Goal: Use online tool/utility: Utilize a website feature to perform a specific function

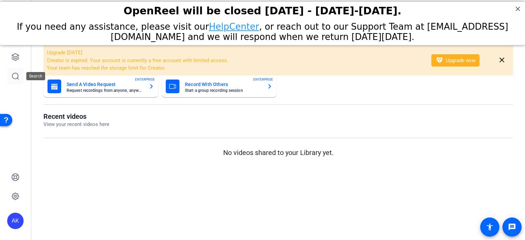
click at [21, 80] on link at bounding box center [15, 76] width 16 height 16
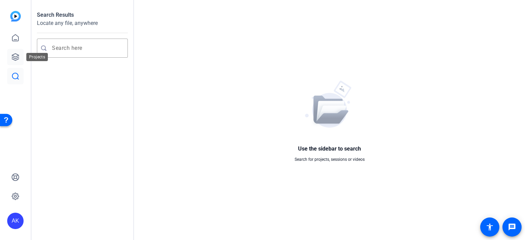
click at [15, 53] on icon at bounding box center [15, 57] width 8 height 8
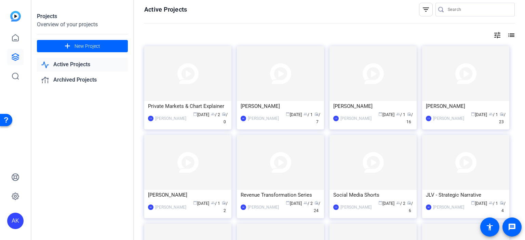
scroll to position [1, 0]
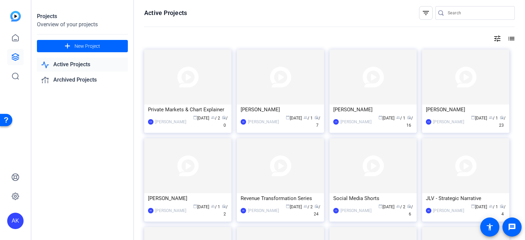
click at [87, 63] on link "Active Projects" at bounding box center [82, 65] width 91 height 14
click at [14, 14] on img at bounding box center [15, 16] width 11 height 11
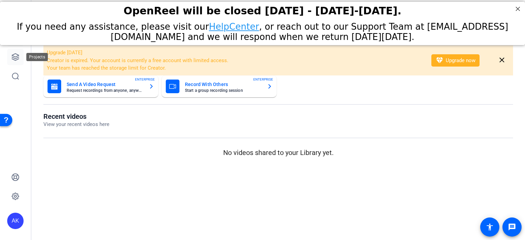
click at [16, 53] on icon at bounding box center [15, 57] width 8 height 8
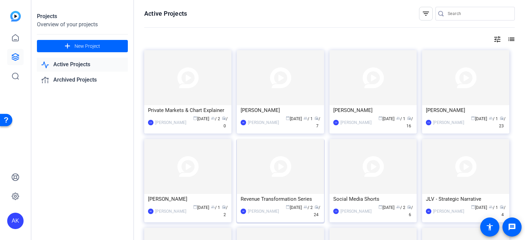
click at [287, 200] on div "Revenue Transformation Series" at bounding box center [281, 199] width 80 height 10
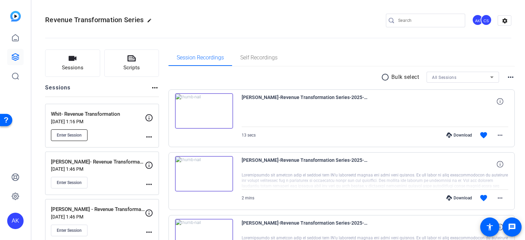
click at [67, 137] on span "Enter Session" at bounding box center [69, 135] width 25 height 5
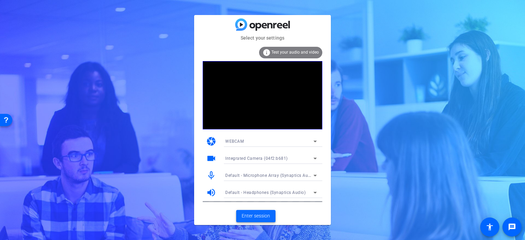
click at [264, 216] on span "Enter session" at bounding box center [256, 216] width 28 height 7
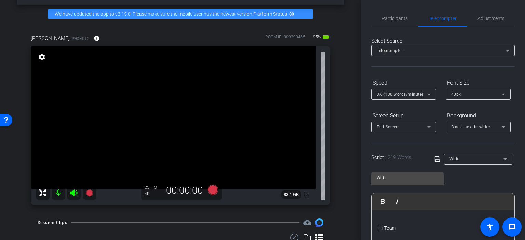
scroll to position [26, 0]
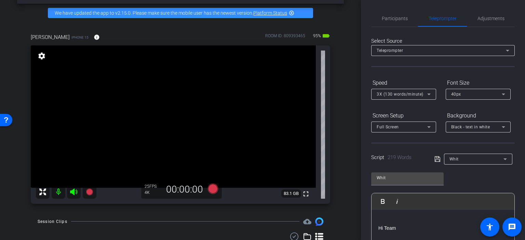
click at [504, 159] on icon at bounding box center [505, 159] width 8 height 8
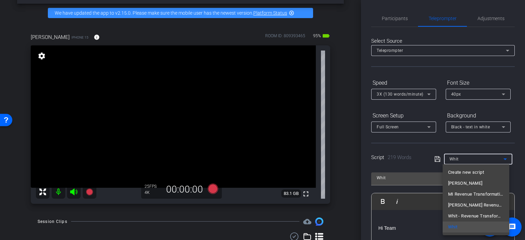
click at [504, 159] on div at bounding box center [262, 120] width 525 height 240
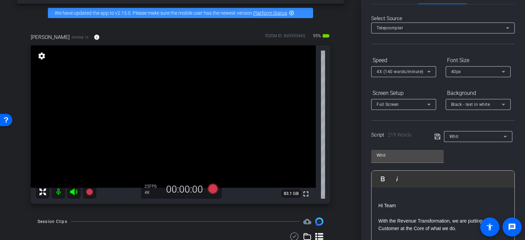
scroll to position [0, 0]
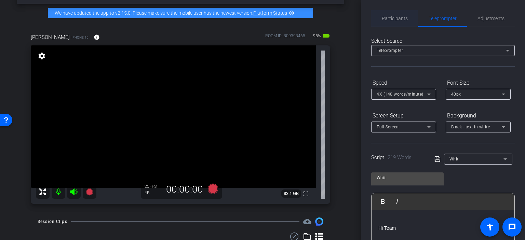
click at [402, 16] on span "Participants" at bounding box center [395, 18] width 26 height 5
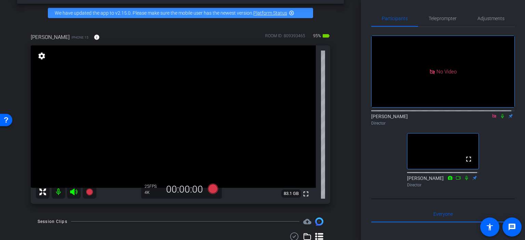
click at [492, 114] on icon at bounding box center [494, 116] width 4 height 4
click at [434, 18] on span "Teleprompter" at bounding box center [443, 18] width 28 height 5
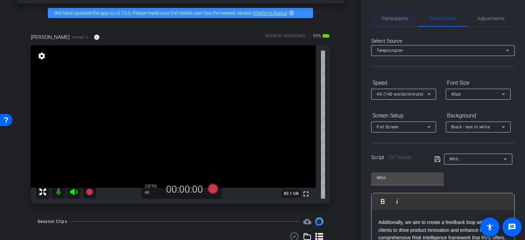
click at [393, 16] on span "Participants" at bounding box center [395, 18] width 26 height 5
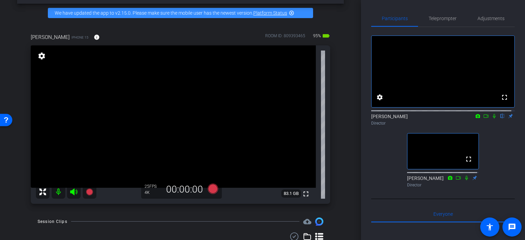
click at [476, 118] on icon at bounding box center [478, 116] width 4 height 4
click at [481, 122] on div at bounding box center [262, 120] width 525 height 240
click at [483, 119] on icon at bounding box center [485, 116] width 5 height 5
click at [213, 188] on icon at bounding box center [213, 189] width 10 height 10
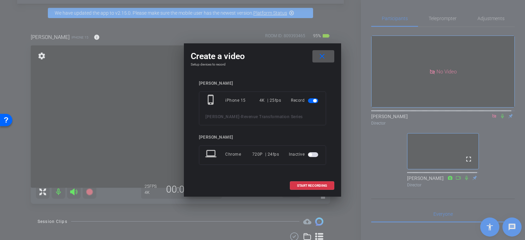
click at [141, 86] on div at bounding box center [262, 120] width 525 height 240
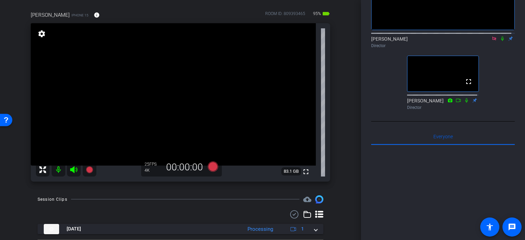
scroll to position [66, 0]
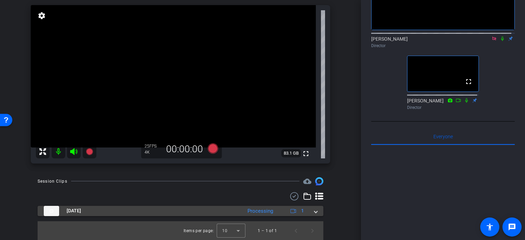
click at [315, 214] on span at bounding box center [316, 211] width 3 height 7
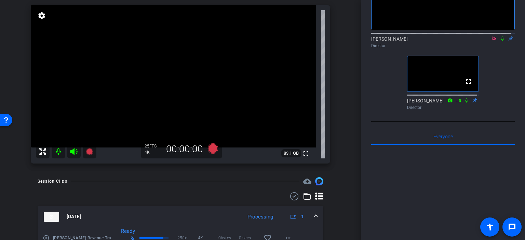
click at [254, 218] on div "Processing" at bounding box center [260, 217] width 32 height 8
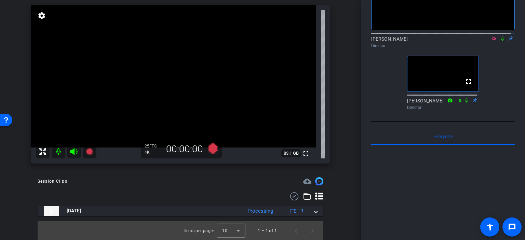
click at [254, 217] on openreel-recordings-list-clip "Aug 13, 2025 Processing 1 play_circle_outline amanda-Revenue Transformation Ser…" at bounding box center [181, 223] width 286 height 35
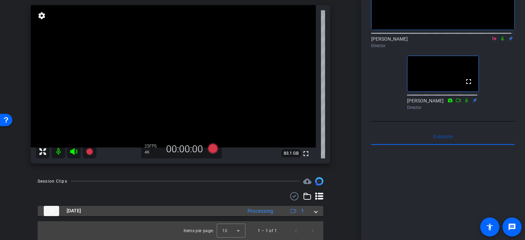
click at [312, 216] on mat-expansion-panel-header "Aug 13, 2025 Processing 1" at bounding box center [181, 211] width 286 height 10
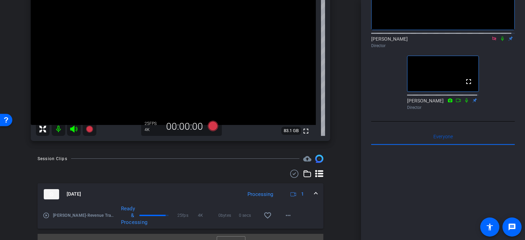
scroll to position [101, 0]
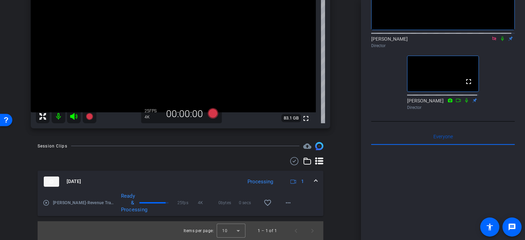
click at [45, 204] on mat-icon "play_circle_outline" at bounding box center [46, 203] width 7 height 7
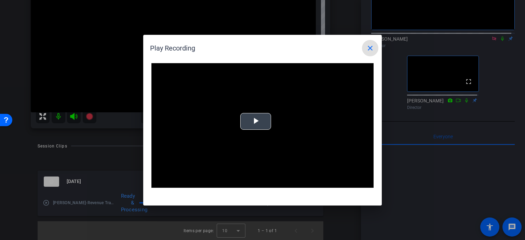
click at [256, 121] on span "Video Player" at bounding box center [256, 121] width 0 height 0
click at [372, 51] on mat-icon "close" at bounding box center [370, 48] width 8 height 8
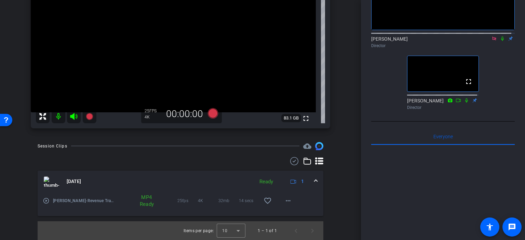
click at [362, 71] on div "Participants Teleprompter Adjustments No Video Adam Kovalsky Director fullscree…" at bounding box center [443, 120] width 164 height 240
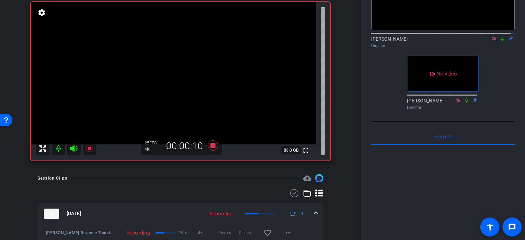
scroll to position [0, 0]
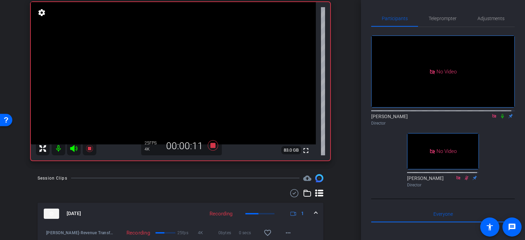
click at [501, 119] on icon at bounding box center [502, 116] width 3 height 4
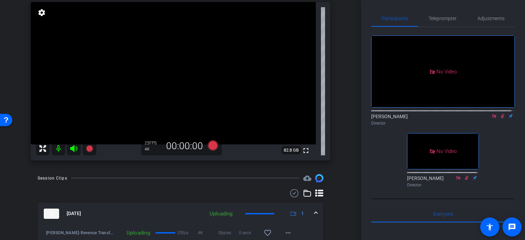
click at [500, 119] on icon at bounding box center [502, 116] width 5 height 5
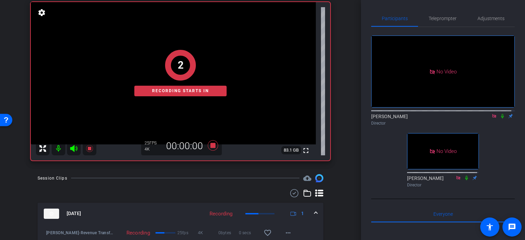
click at [500, 119] on icon at bounding box center [502, 116] width 5 height 5
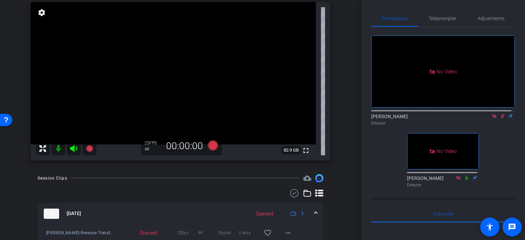
click at [500, 119] on icon at bounding box center [502, 116] width 5 height 5
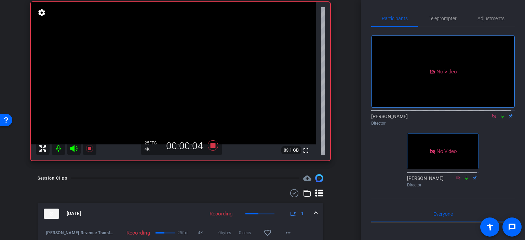
click at [501, 119] on icon at bounding box center [502, 116] width 5 height 5
click at [465, 181] on icon at bounding box center [466, 178] width 5 height 5
click at [465, 180] on icon at bounding box center [467, 178] width 4 height 4
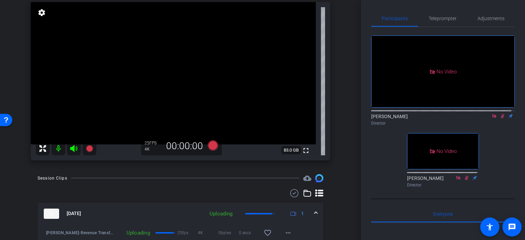
click at [465, 180] on icon at bounding box center [467, 178] width 4 height 4
click at [501, 119] on icon at bounding box center [503, 116] width 4 height 4
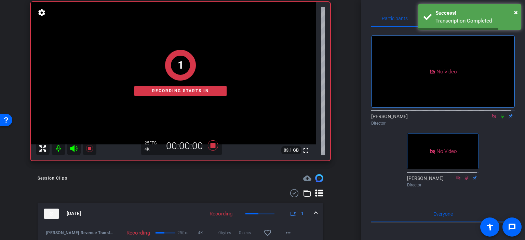
click at [500, 119] on icon at bounding box center [502, 116] width 5 height 5
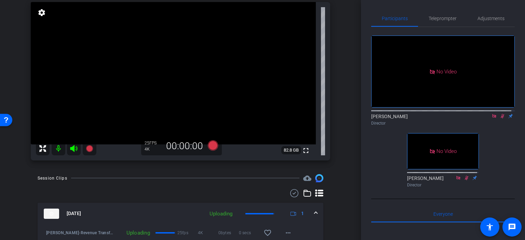
click at [500, 119] on icon at bounding box center [502, 116] width 5 height 5
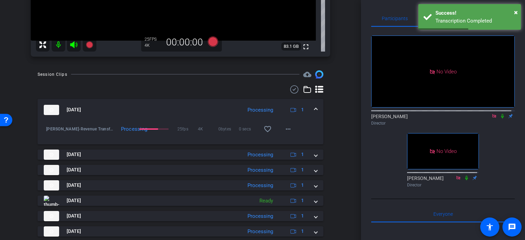
scroll to position [173, 0]
